Goal: Information Seeking & Learning: Learn about a topic

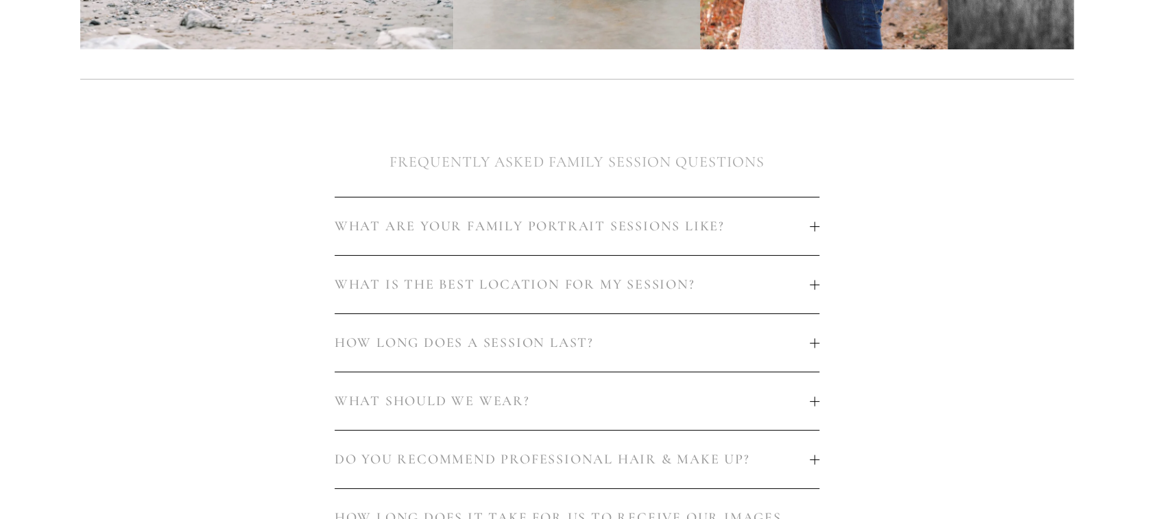
scroll to position [754, 0]
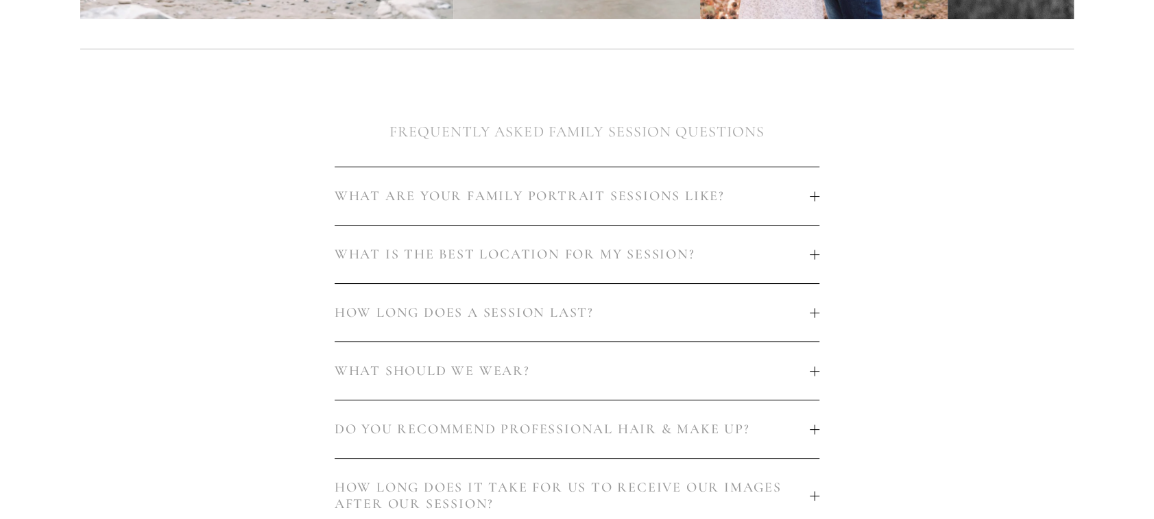
click at [753, 257] on span "WHAT IS THE BEST LOCATION FOR MY SESSION?" at bounding box center [573, 254] width 476 height 16
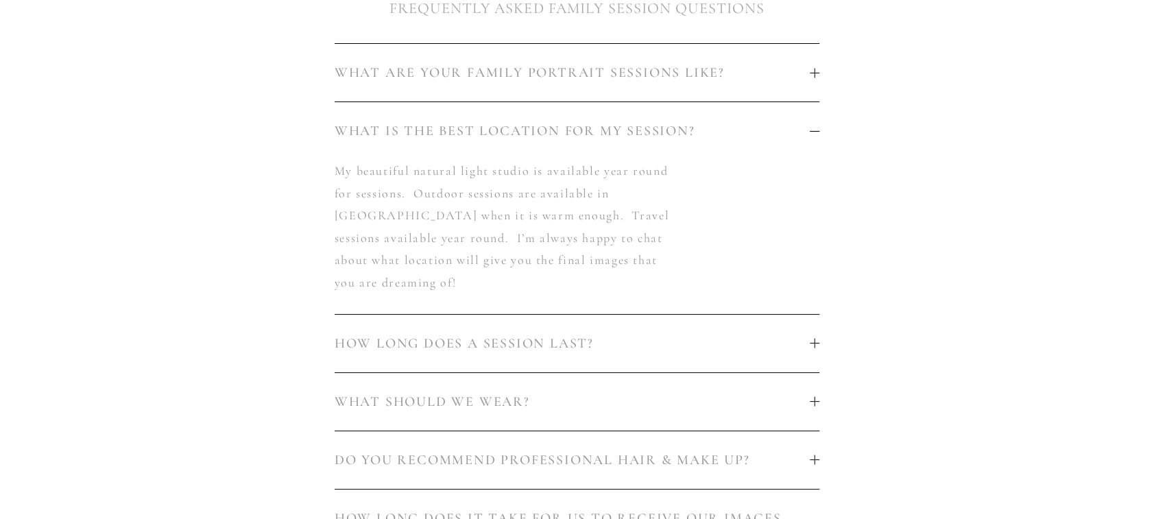
scroll to position [892, 0]
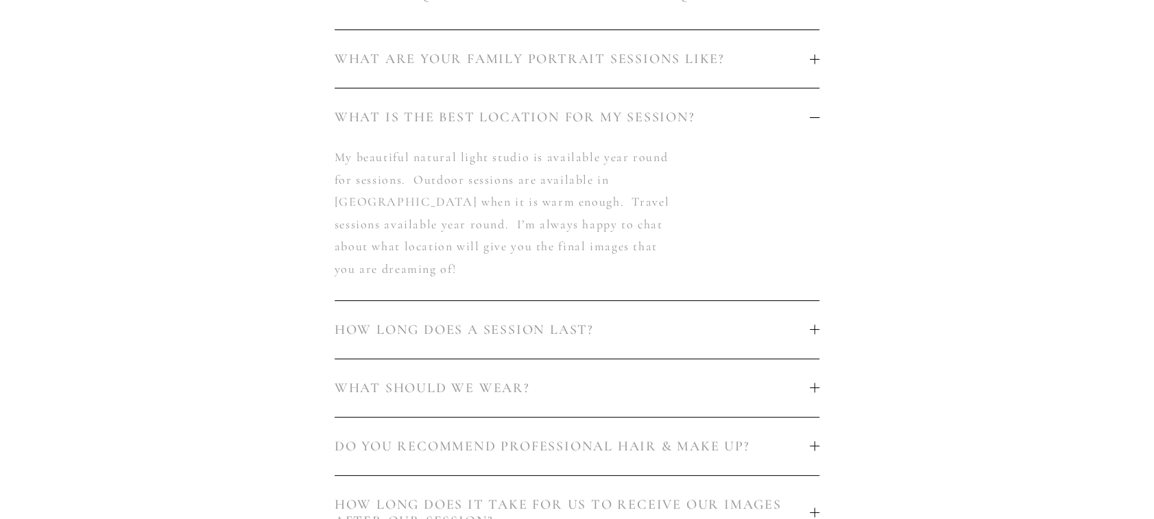
click at [772, 322] on span "HOW LONG DOES A SESSION LAST?" at bounding box center [573, 330] width 476 height 16
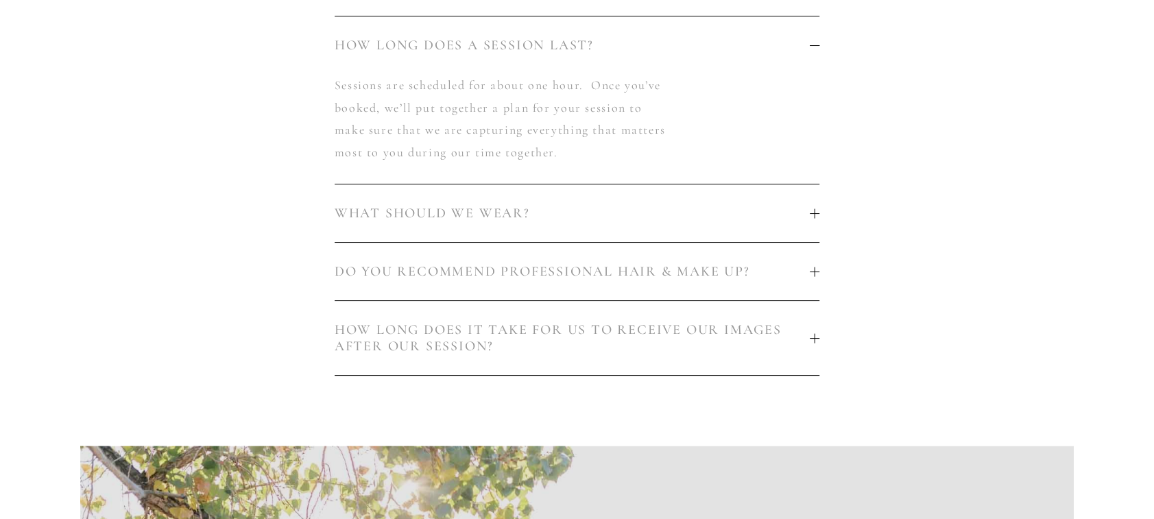
scroll to position [1029, 0]
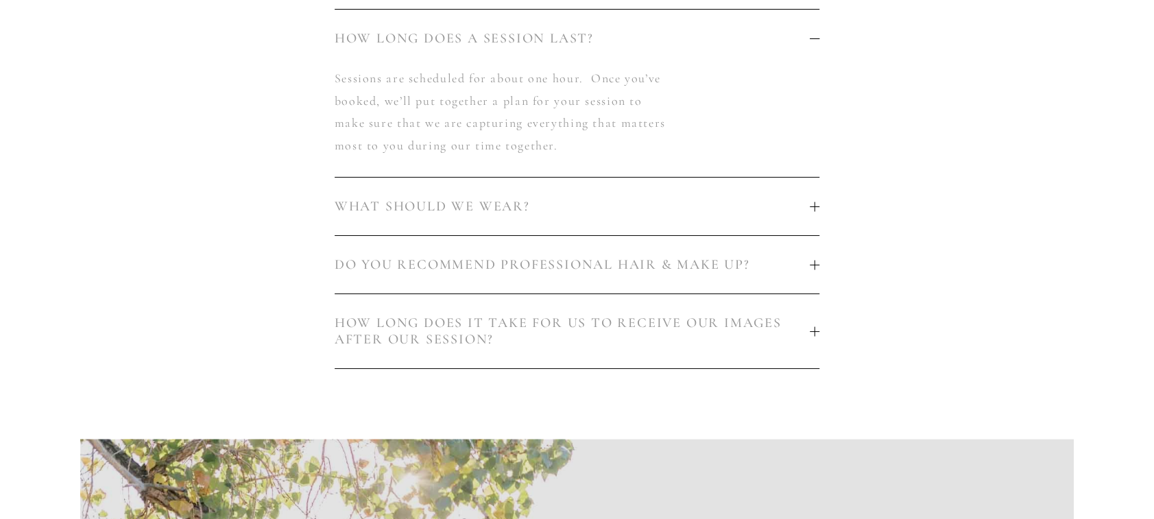
click at [785, 270] on span "DO YOU RECOMMEND PROFESSIONAL HAIR & MAKE UP?" at bounding box center [573, 265] width 476 height 16
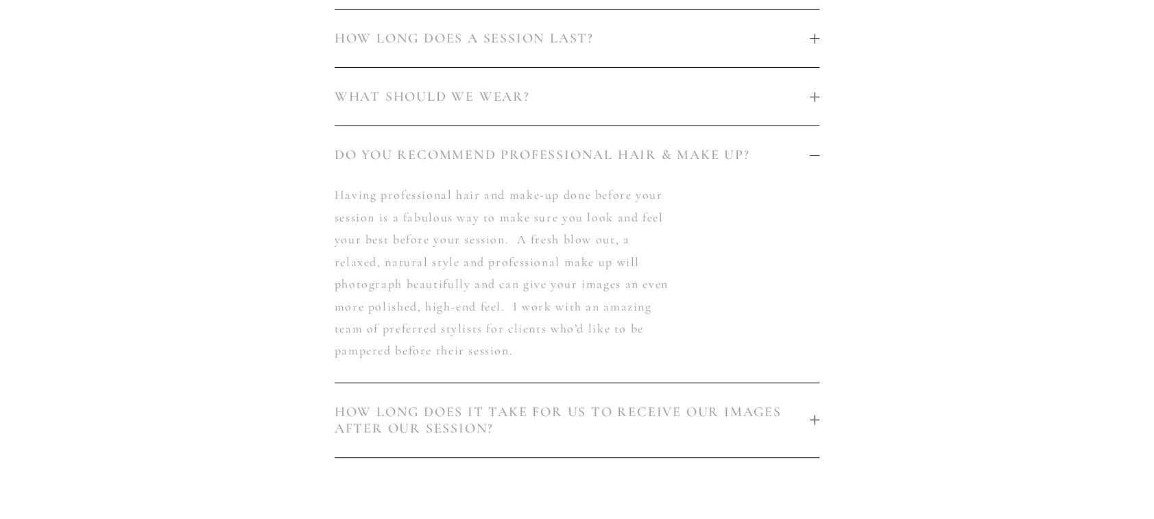
click at [813, 160] on div at bounding box center [815, 155] width 10 height 10
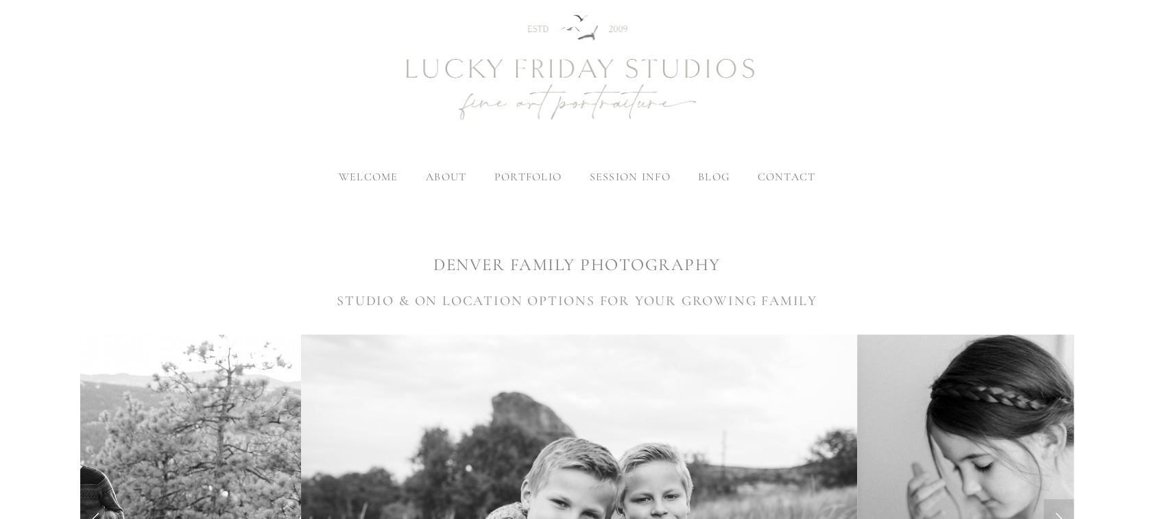
scroll to position [0, 0]
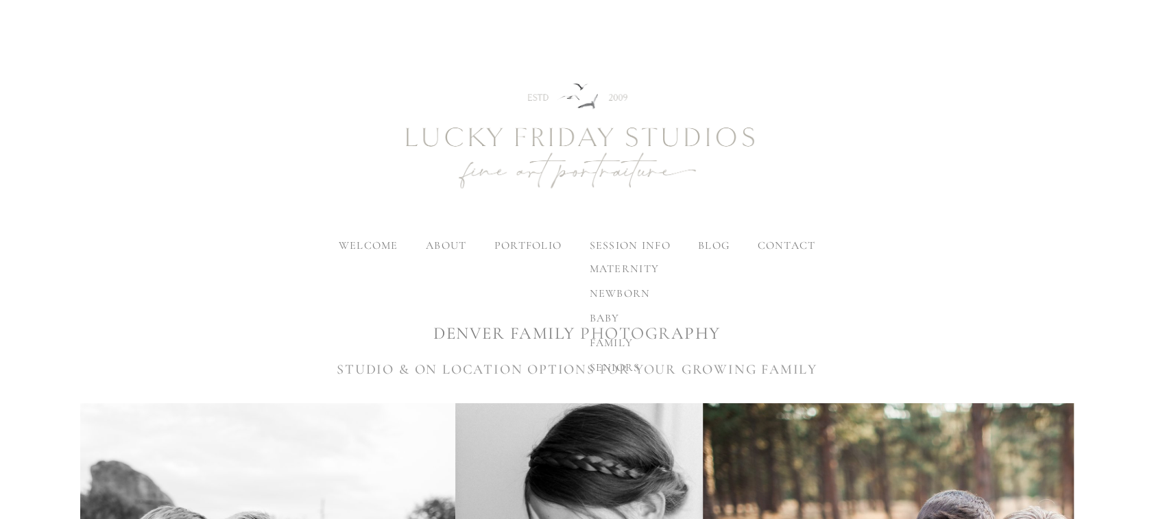
click at [610, 344] on span "family" at bounding box center [611, 343] width 44 height 14
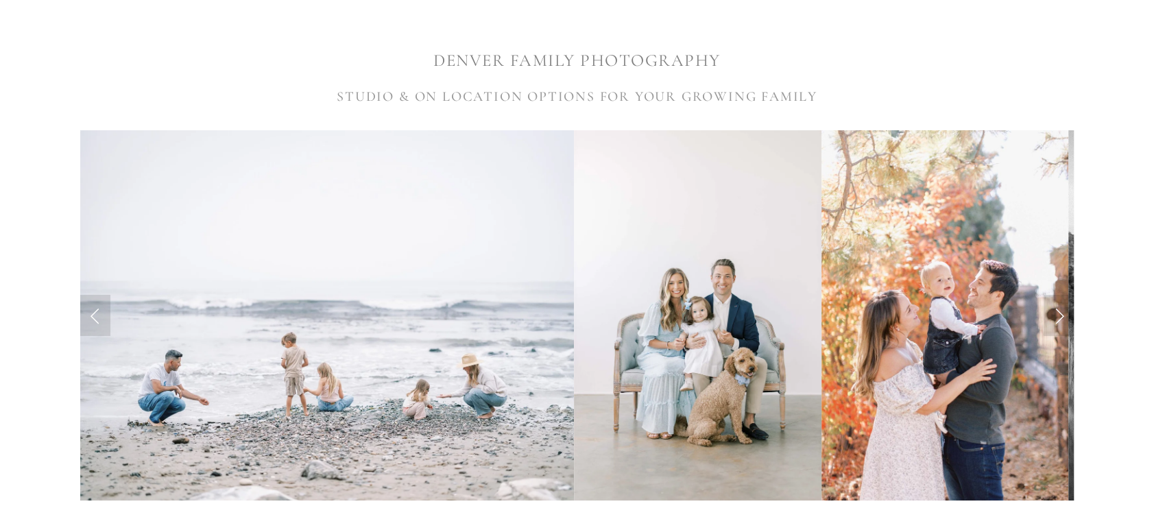
scroll to position [274, 0]
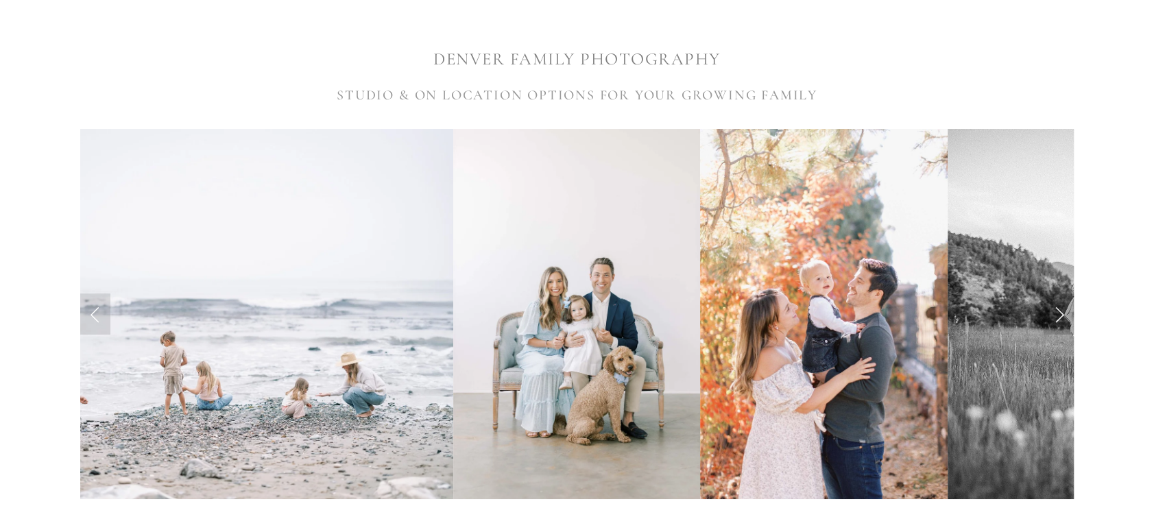
click at [1055, 311] on link "Next Slide" at bounding box center [1059, 314] width 30 height 41
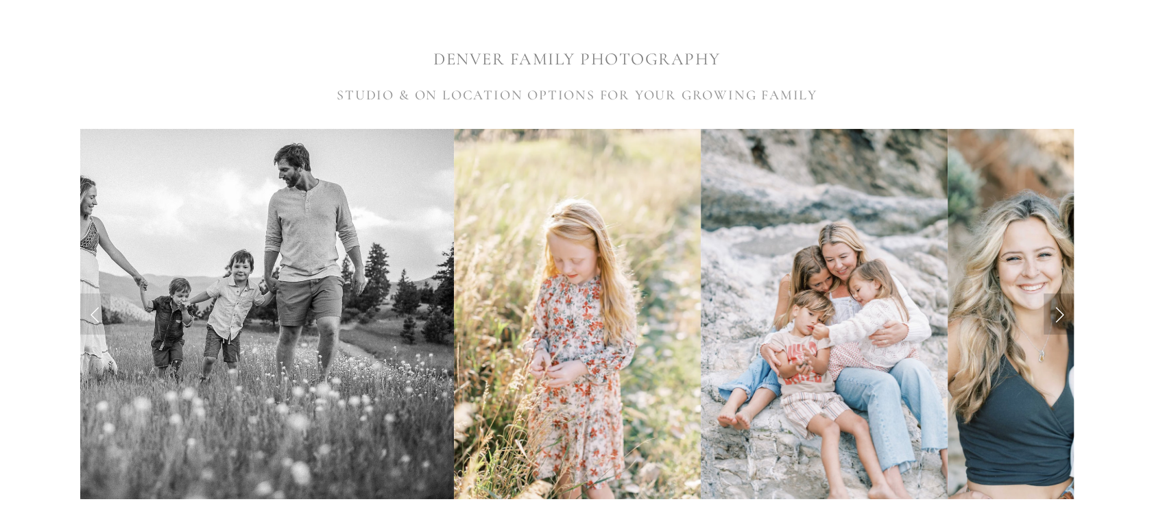
click at [1055, 313] on link "Next Slide" at bounding box center [1059, 314] width 30 height 41
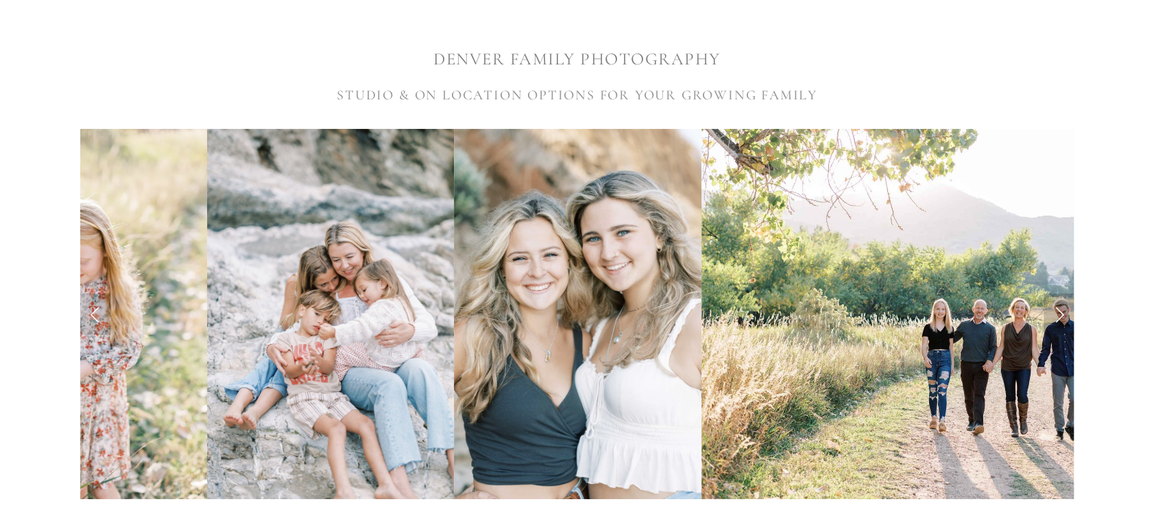
click at [1055, 313] on link "Next Slide" at bounding box center [1059, 314] width 30 height 41
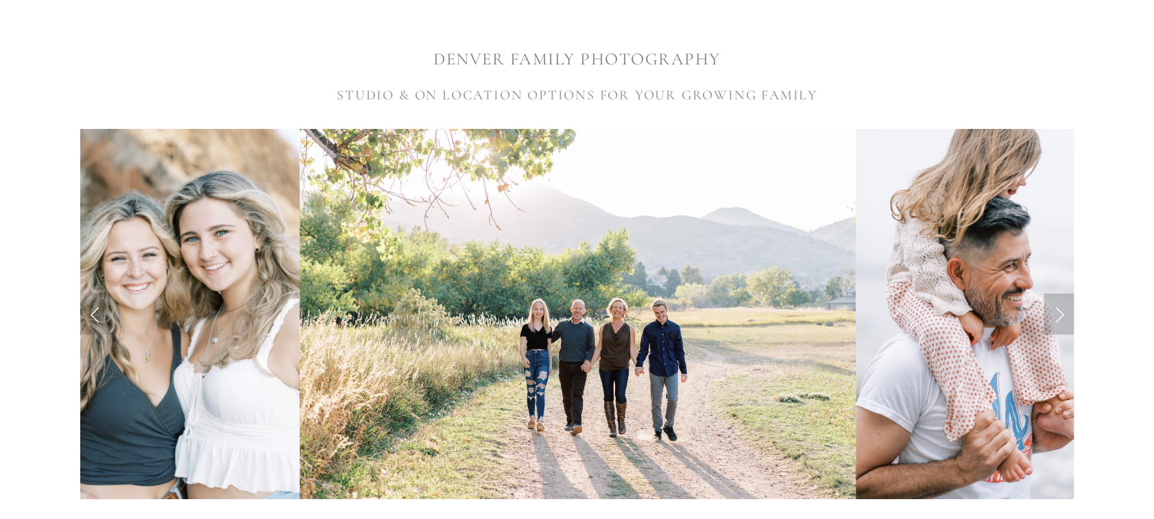
click at [1055, 313] on link "Next Slide" at bounding box center [1059, 314] width 30 height 41
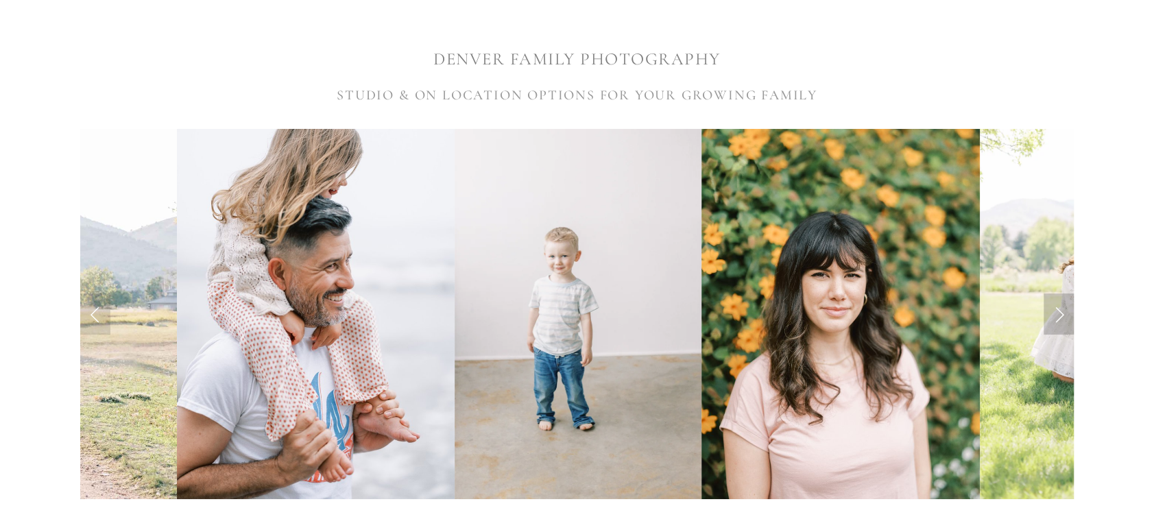
click at [1055, 313] on link "Next Slide" at bounding box center [1059, 314] width 30 height 41
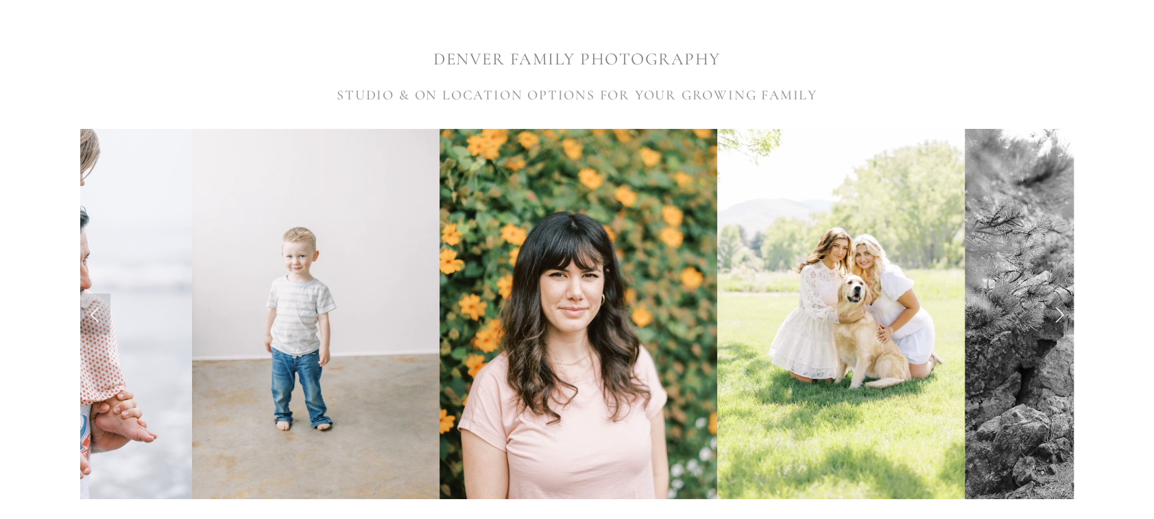
click at [1055, 313] on link "Next Slide" at bounding box center [1059, 314] width 30 height 41
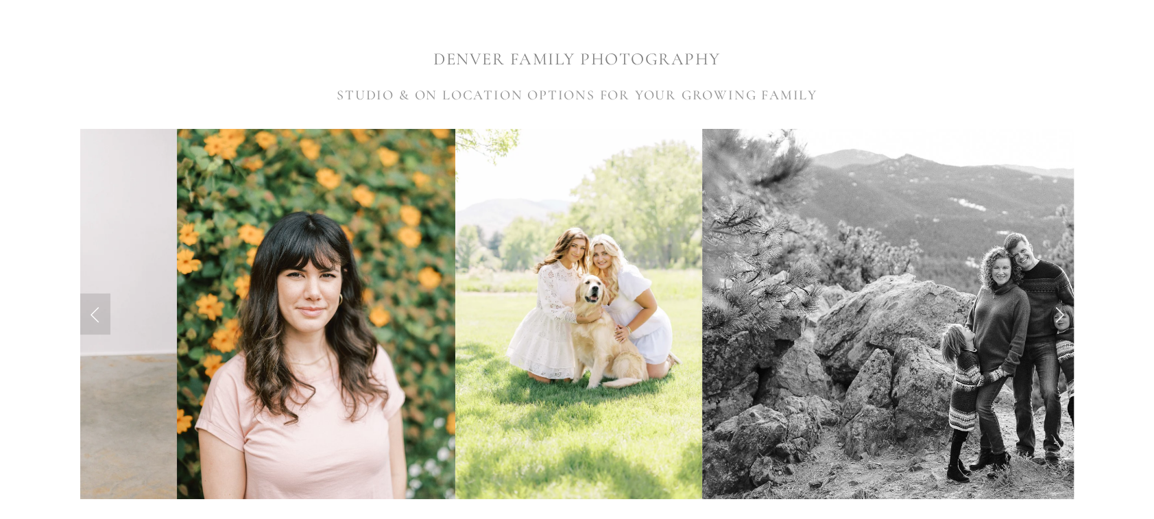
click at [1055, 313] on link "Next Slide" at bounding box center [1059, 314] width 30 height 41
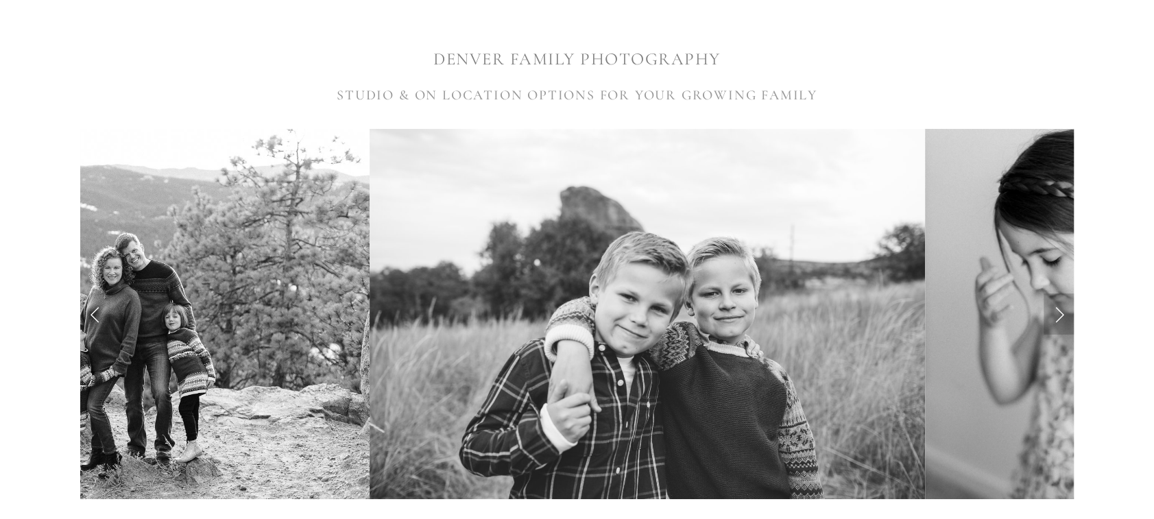
click at [1058, 313] on link "Next Slide" at bounding box center [1059, 314] width 30 height 41
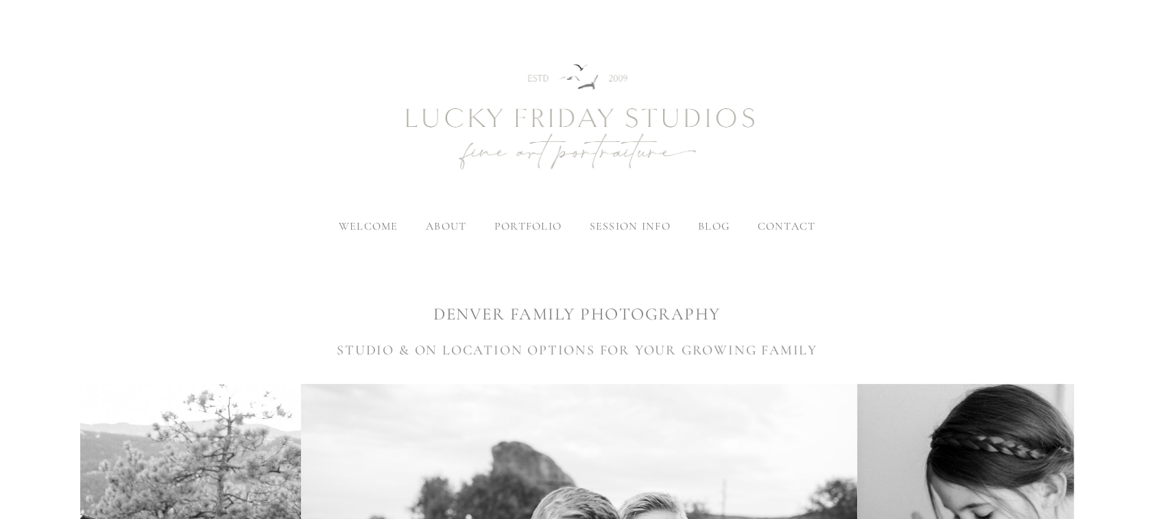
scroll to position [0, 0]
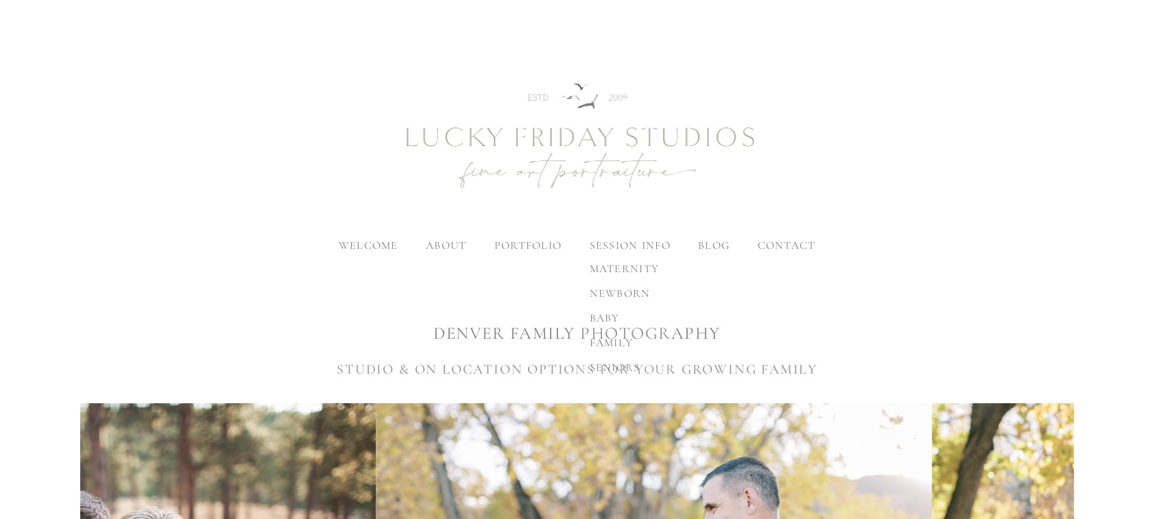
click at [626, 341] on span "family" at bounding box center [611, 343] width 44 height 14
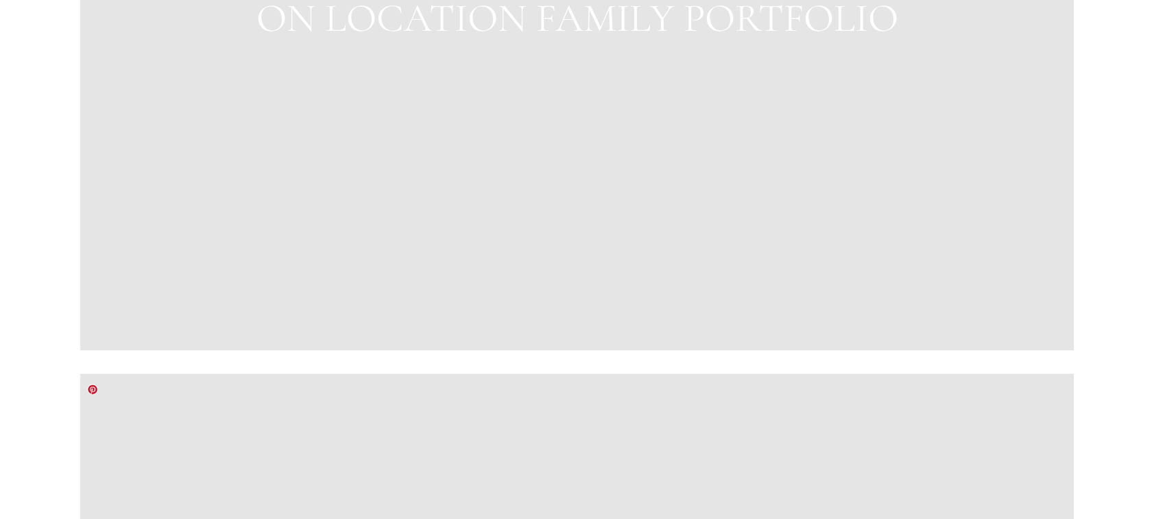
scroll to position [1478, 0]
